Goal: Task Accomplishment & Management: Manage account settings

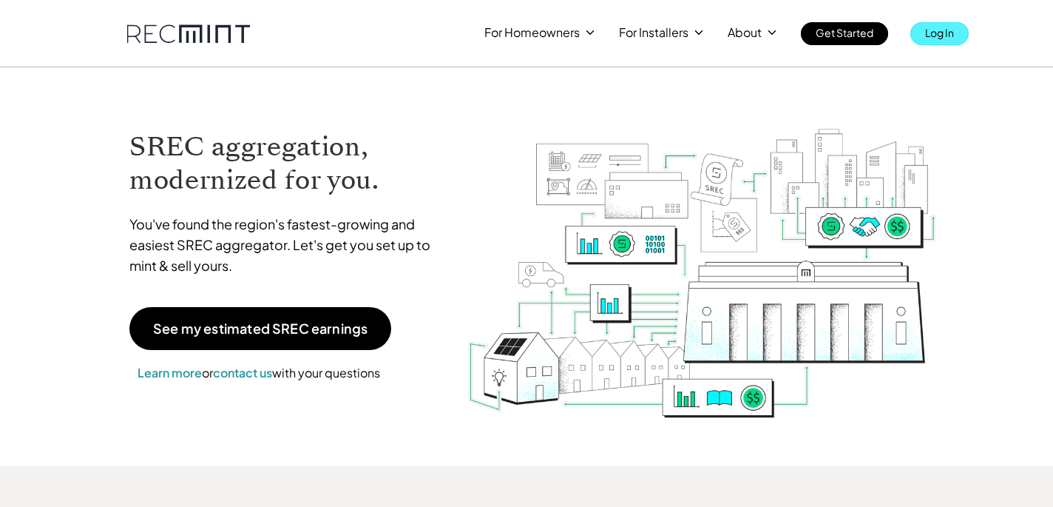
click at [921, 34] on link "Log In" at bounding box center [939, 33] width 58 height 23
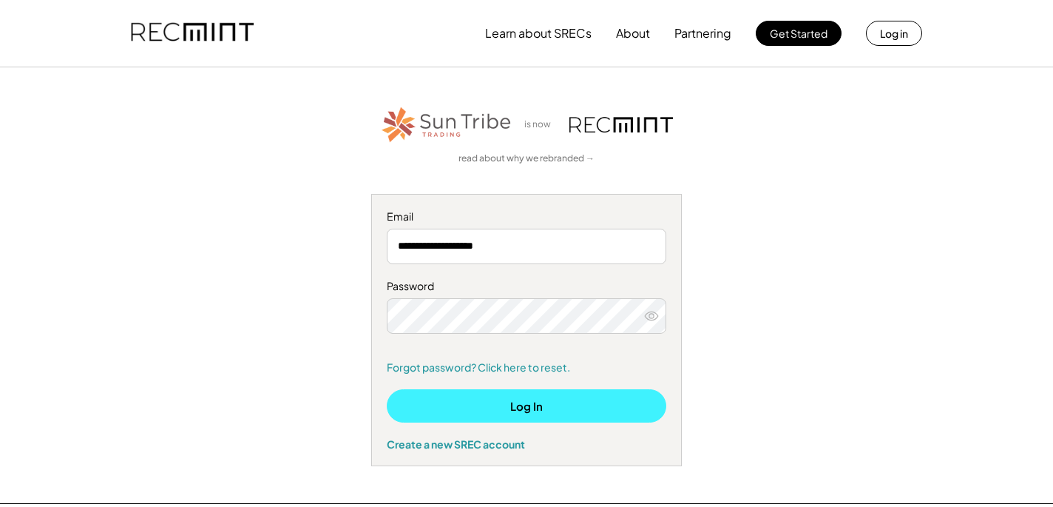
click at [480, 405] on button "Log In" at bounding box center [527, 405] width 280 height 33
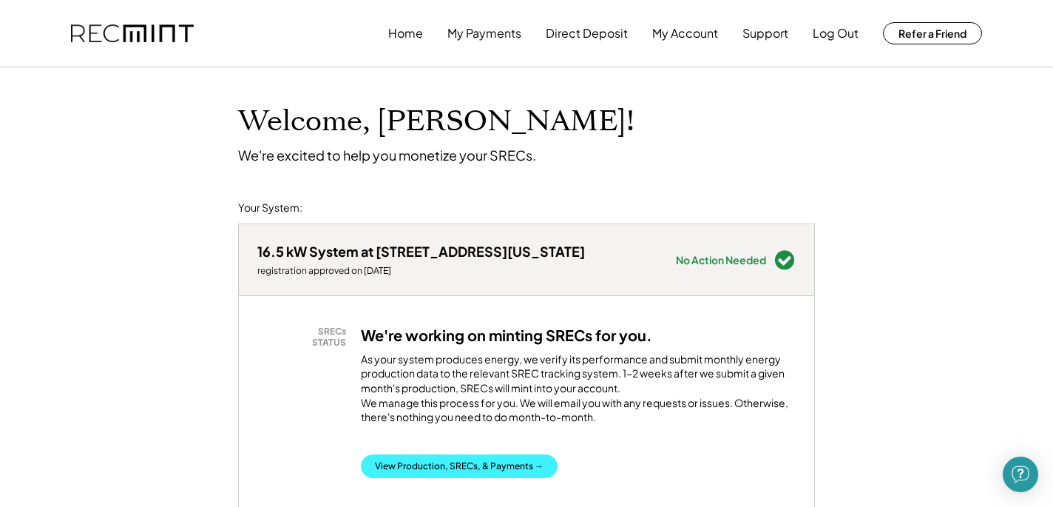
click at [441, 473] on button "View Production, SRECs, & Payments →" at bounding box center [459, 466] width 197 height 24
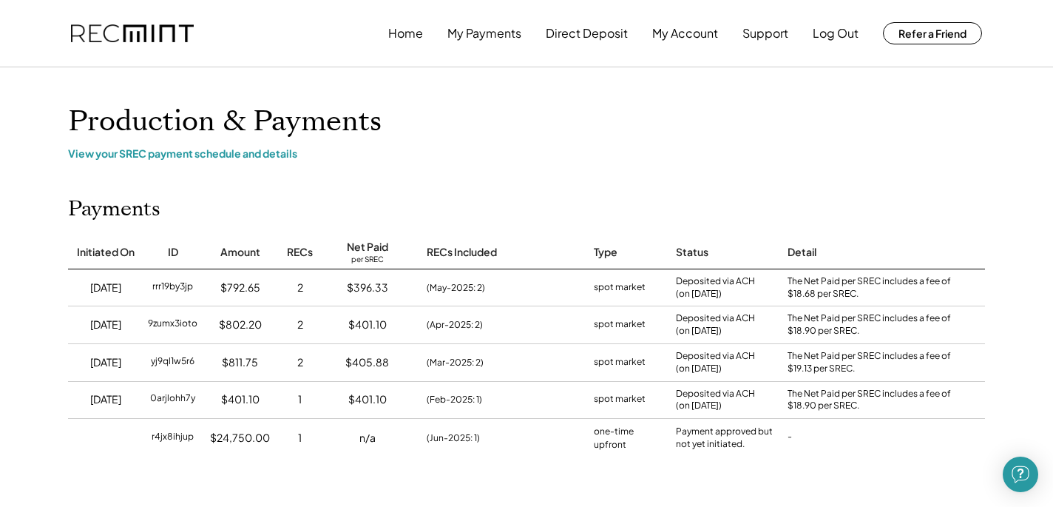
click at [1043, 56] on div "Home My Payments Direct Deposit My Account Support Log Out Refer a Friend" at bounding box center [526, 33] width 1053 height 67
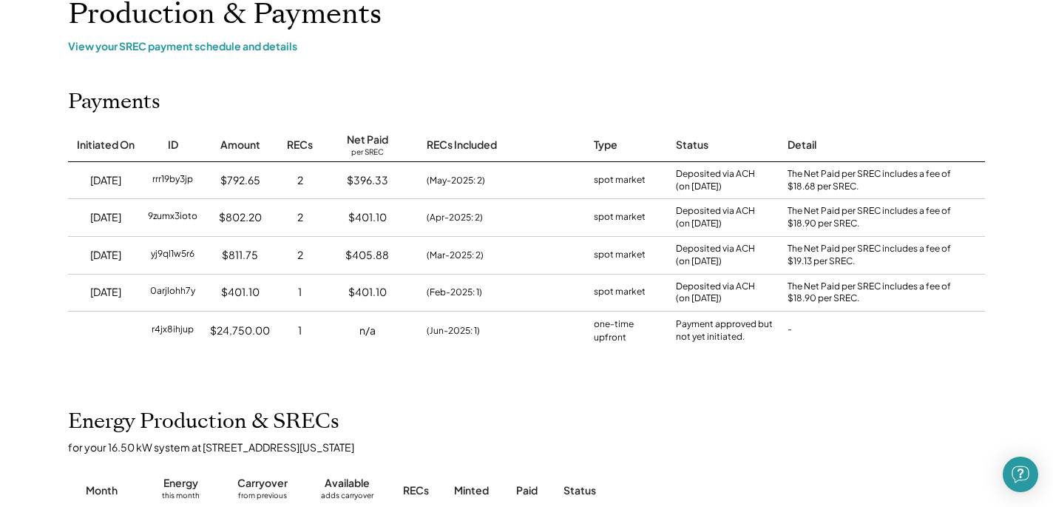
scroll to position [50, 0]
